Goal: Navigation & Orientation: Find specific page/section

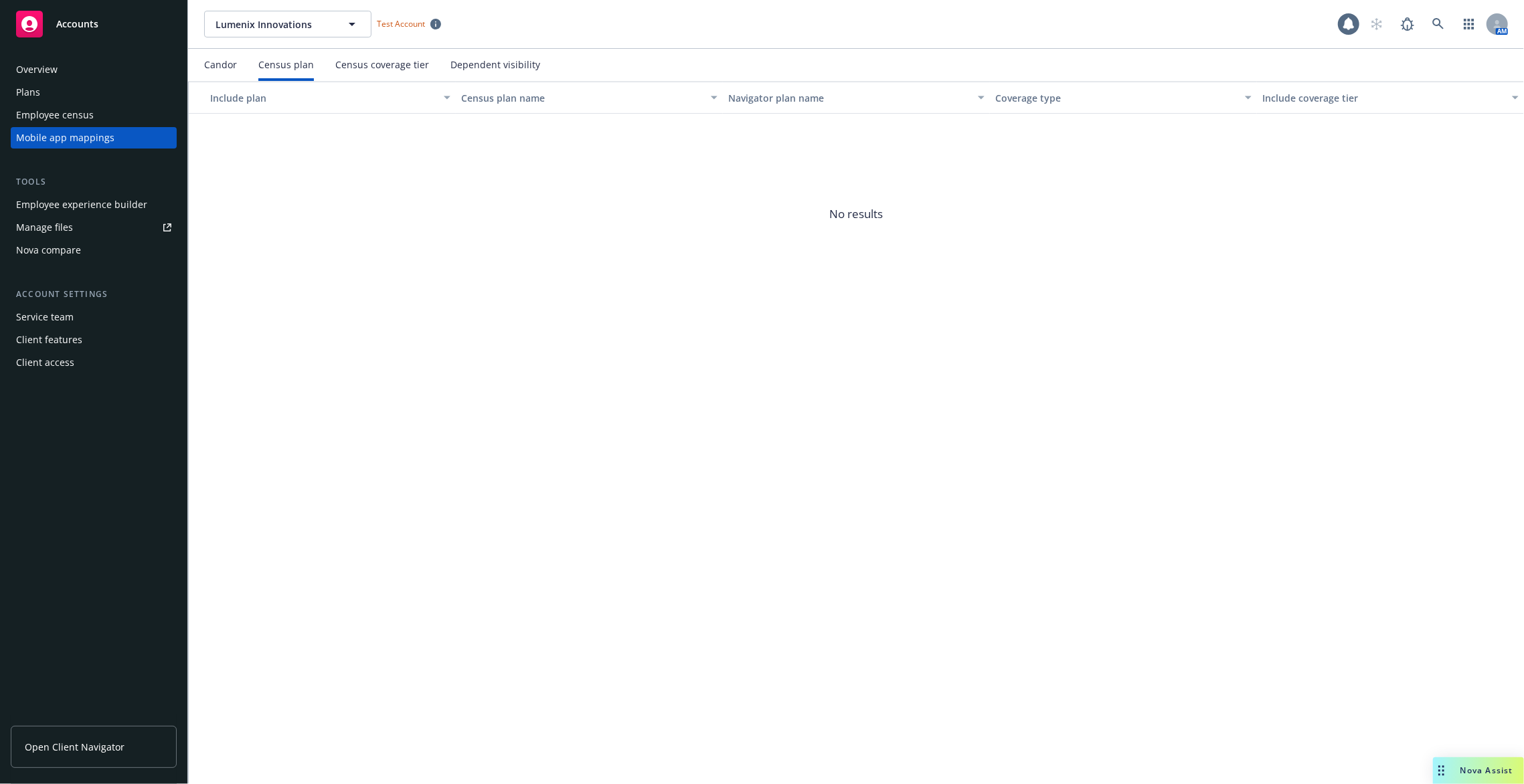
click at [469, 62] on div "Dependent visibility" at bounding box center [496, 65] width 90 height 11
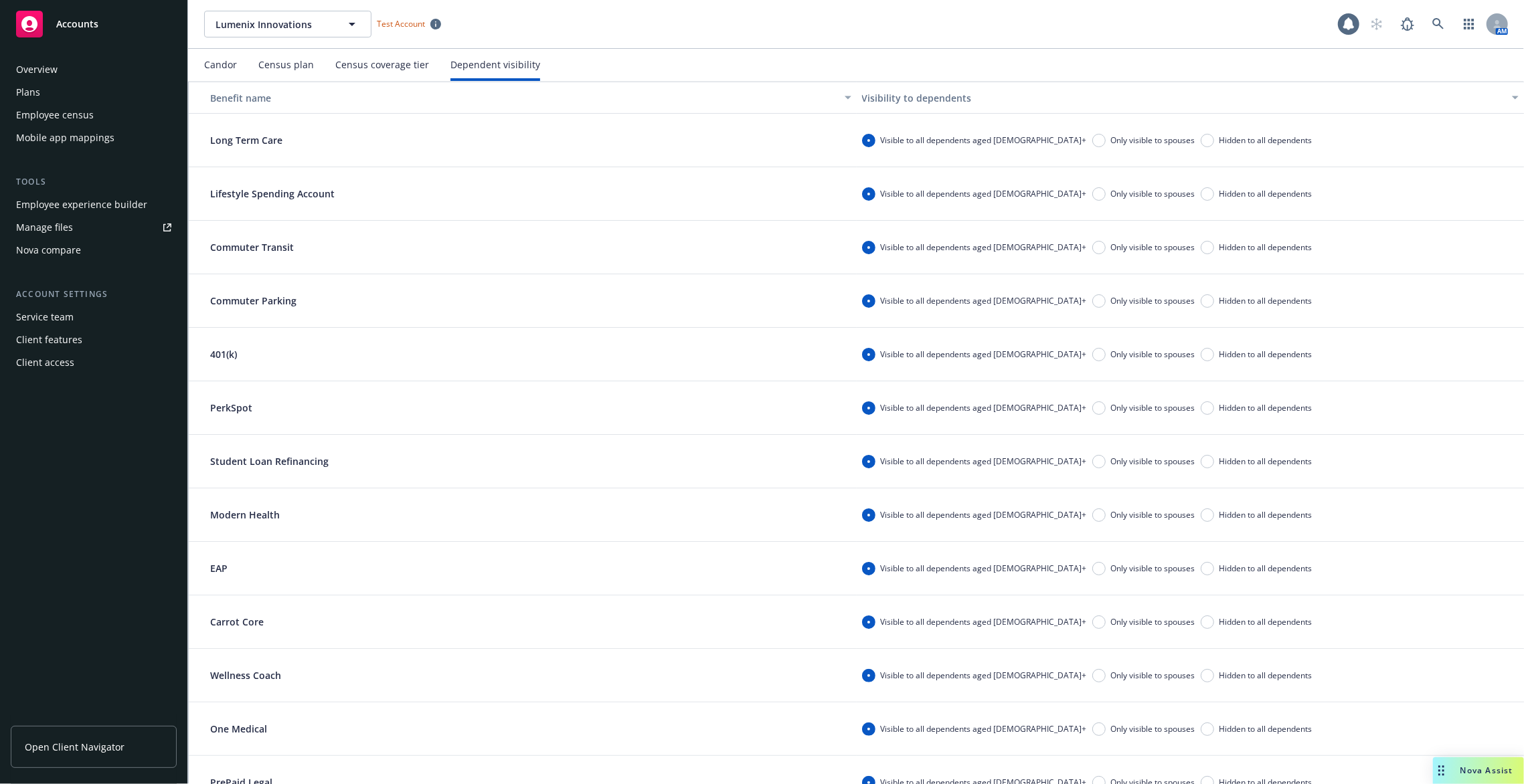
click at [305, 67] on div "Census plan" at bounding box center [286, 65] width 56 height 11
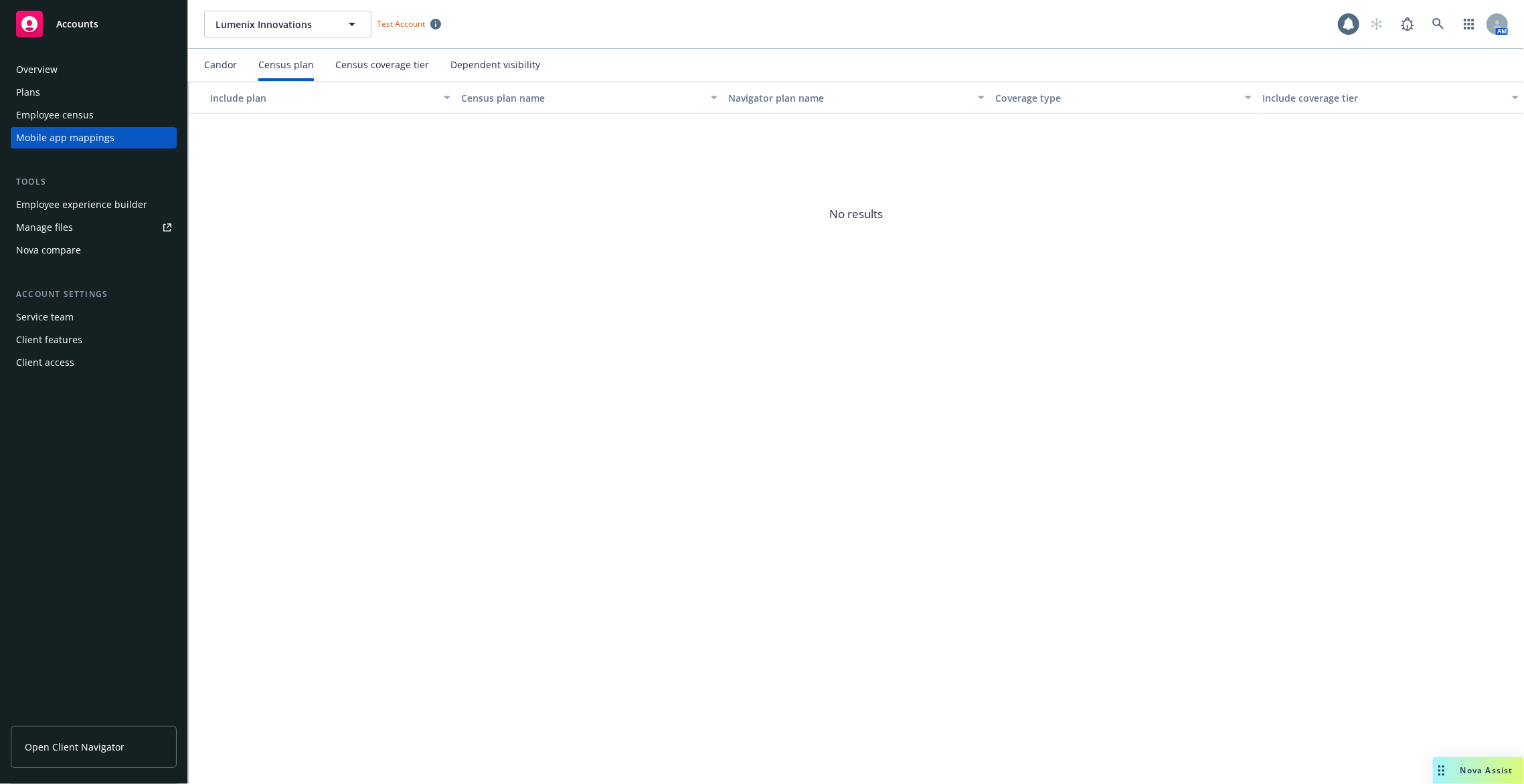
click at [475, 65] on div "Dependent visibility" at bounding box center [496, 65] width 90 height 11
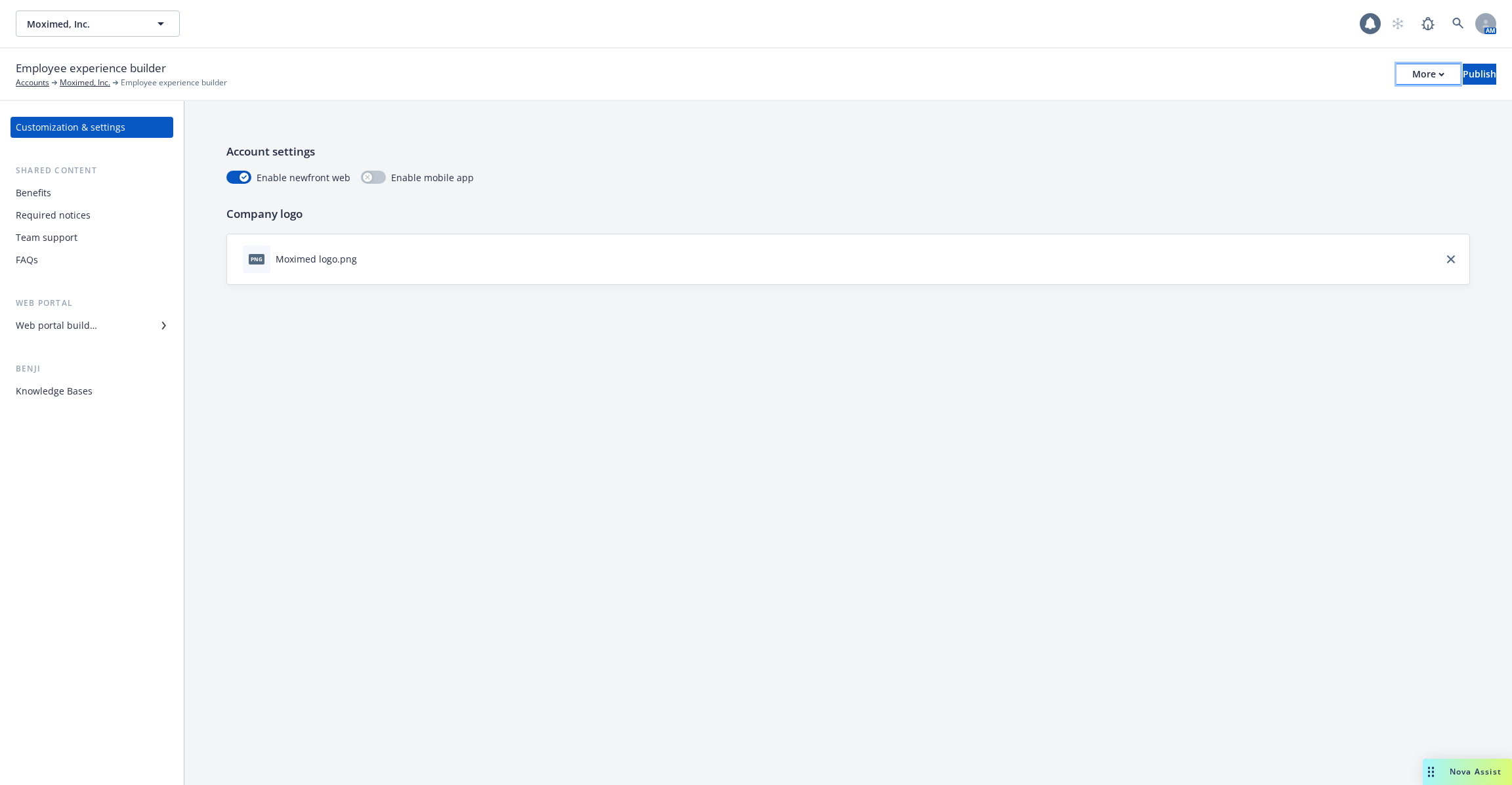
click at [1413, 72] on div "More" at bounding box center [1429, 74] width 32 height 20
click at [1361, 132] on link "Copy portal link" at bounding box center [1320, 129] width 194 height 26
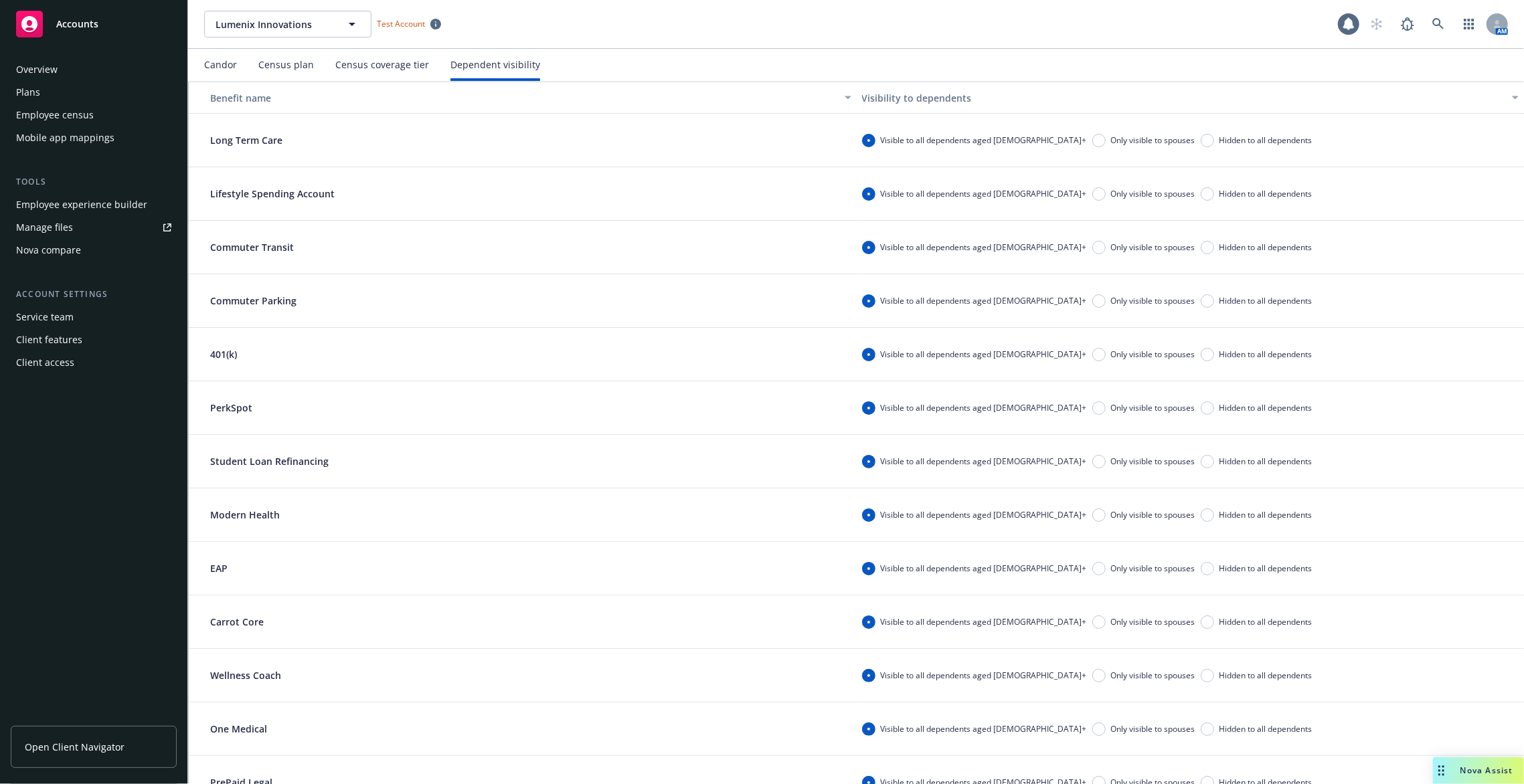
click at [395, 71] on div "Census coverage tier" at bounding box center [382, 65] width 94 height 32
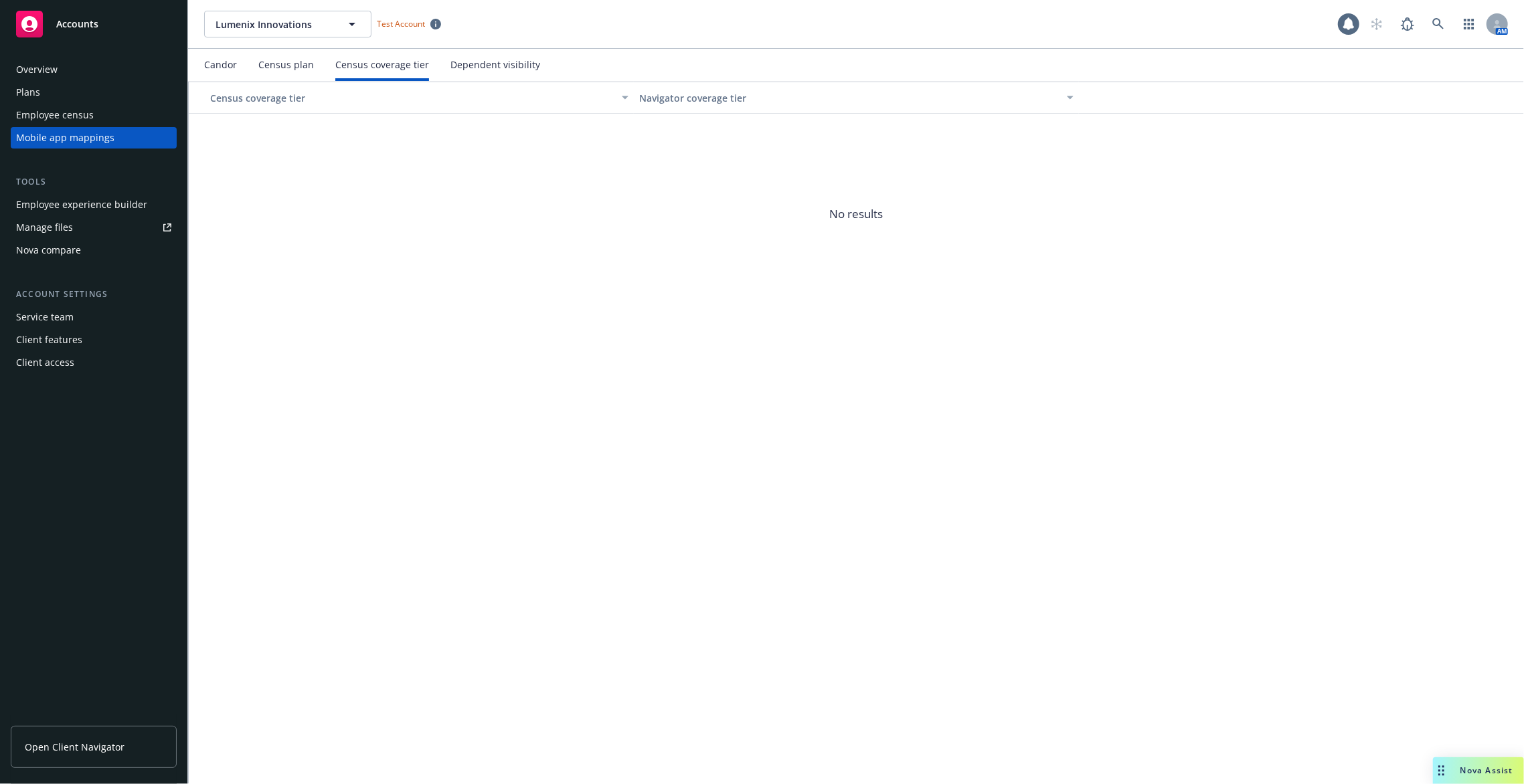
click at [300, 63] on div "Census plan" at bounding box center [286, 65] width 56 height 11
click at [243, 65] on div "Candor Census plan Census coverage tier Dependent visibility" at bounding box center [372, 65] width 336 height 32
click at [235, 65] on div "Candor" at bounding box center [220, 65] width 33 height 11
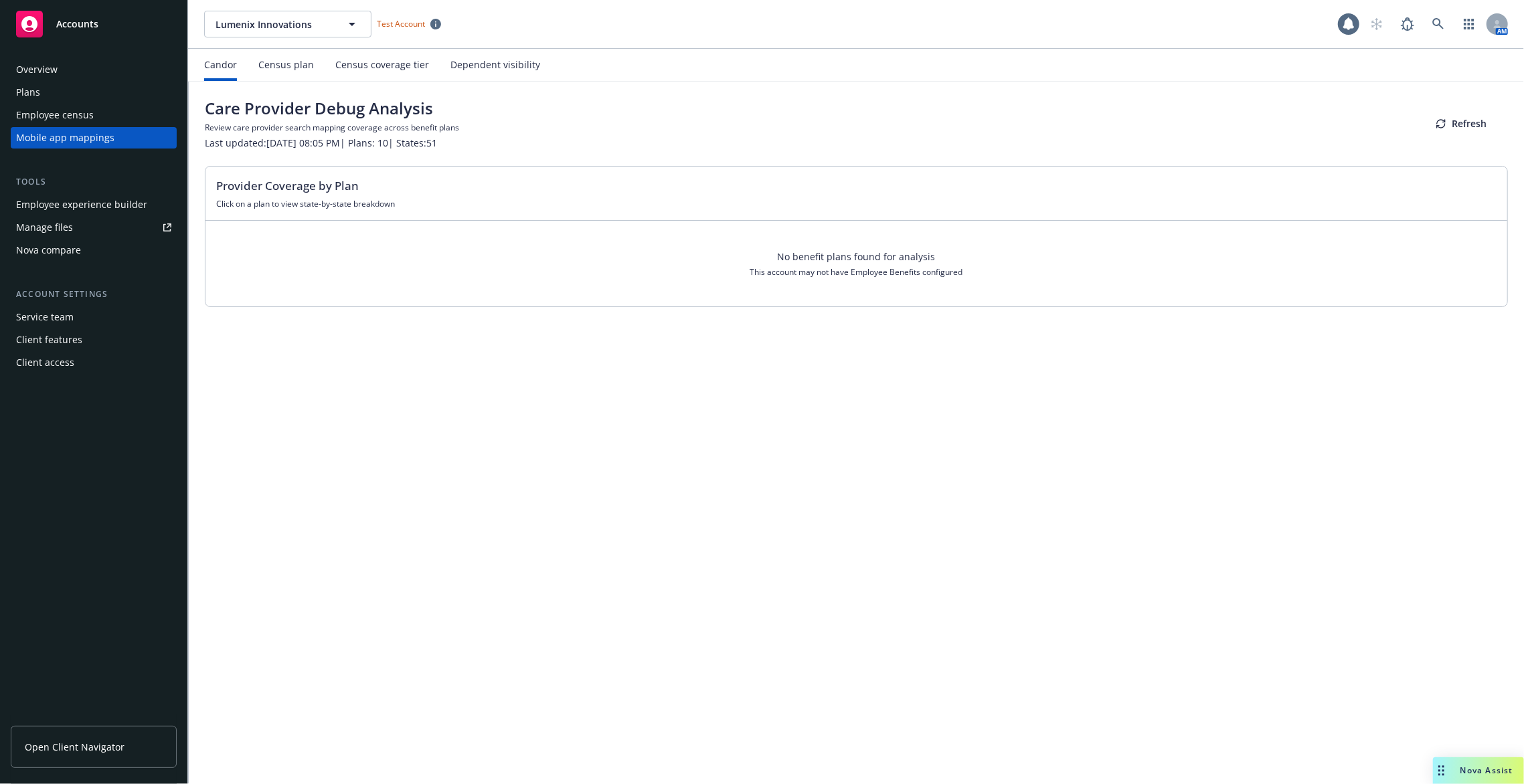
click at [368, 63] on div "Census coverage tier" at bounding box center [382, 65] width 94 height 11
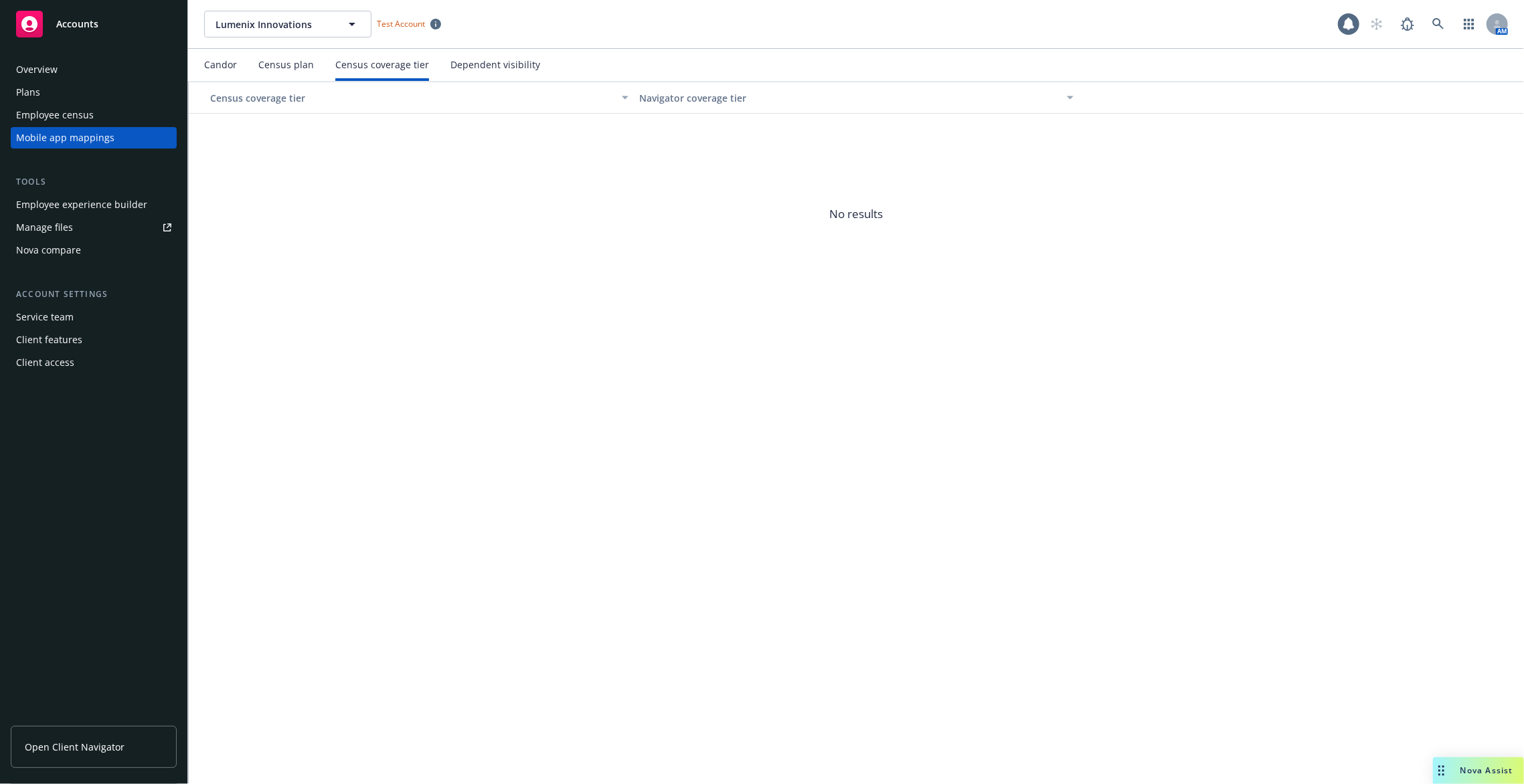
click at [471, 63] on div "Dependent visibility" at bounding box center [496, 65] width 90 height 11
